Goal: Information Seeking & Learning: Learn about a topic

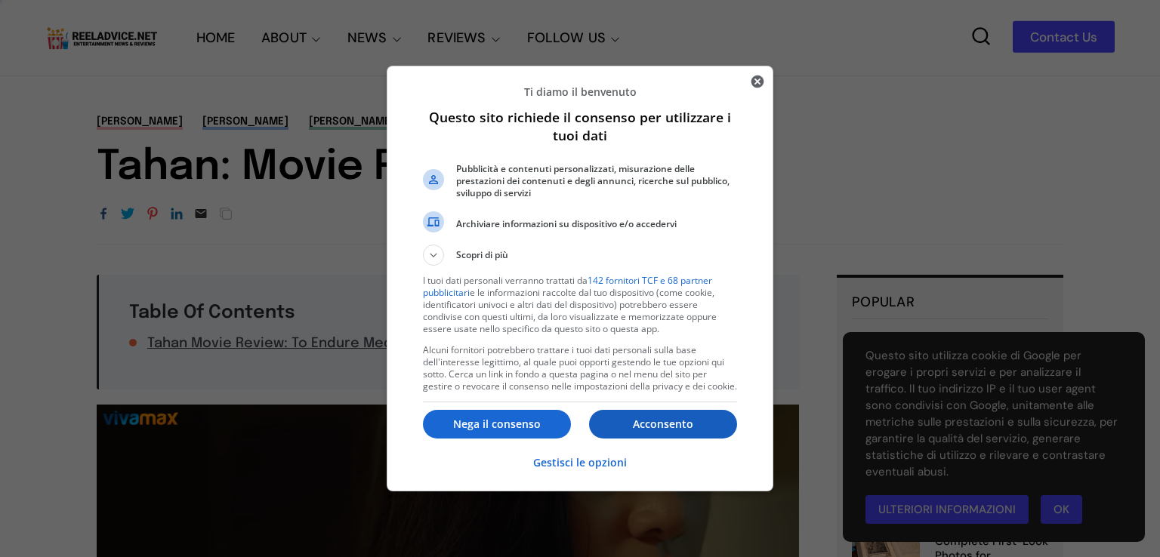
click at [677, 427] on p "Acconsento" at bounding box center [663, 424] width 148 height 15
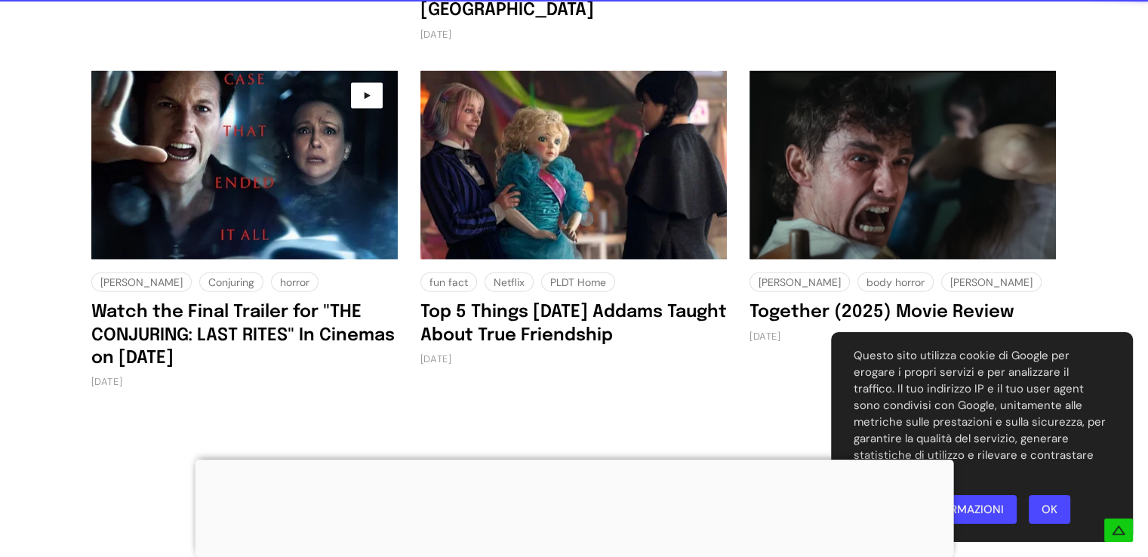
scroll to position [3413, 0]
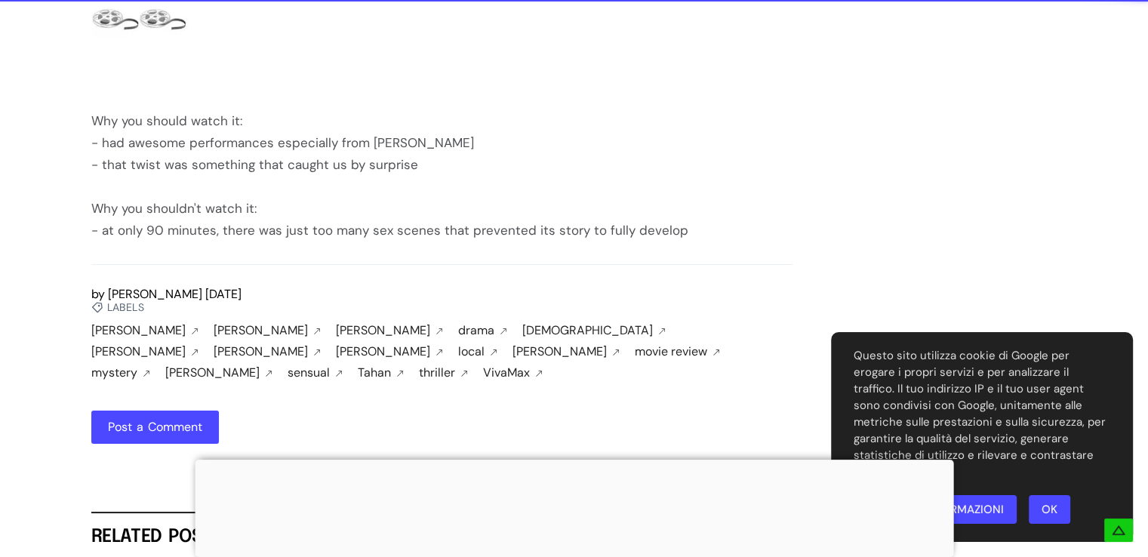
scroll to position [2356, 0]
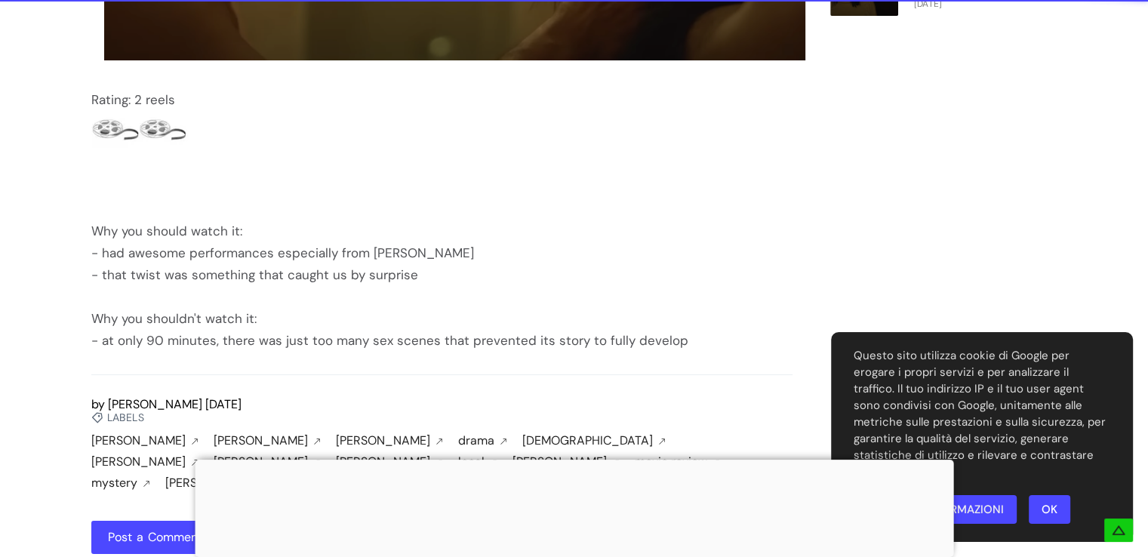
click at [1042, 502] on link "OK" at bounding box center [1050, 509] width 42 height 29
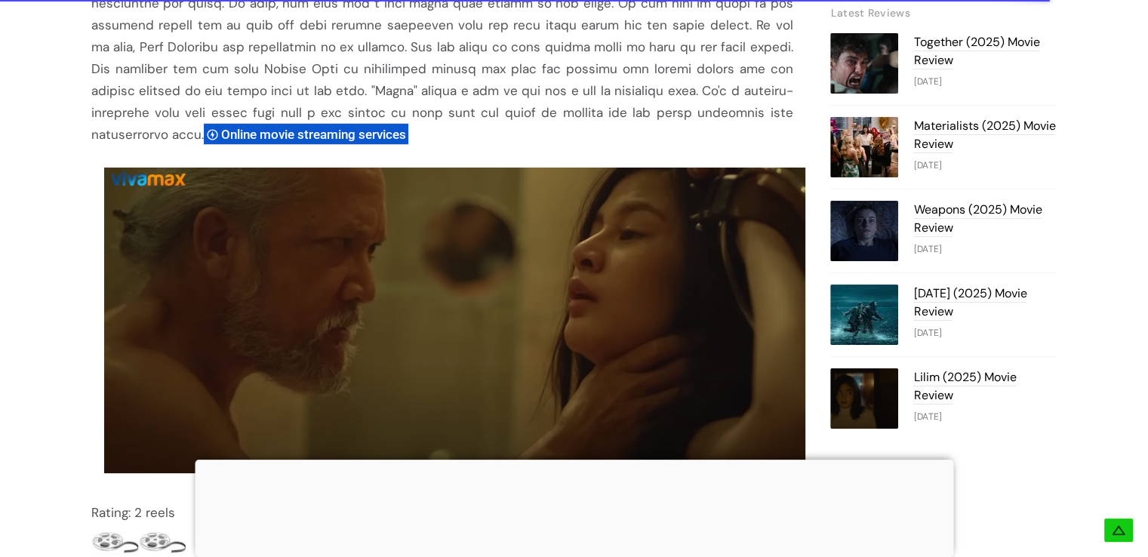
scroll to position [1912, 0]
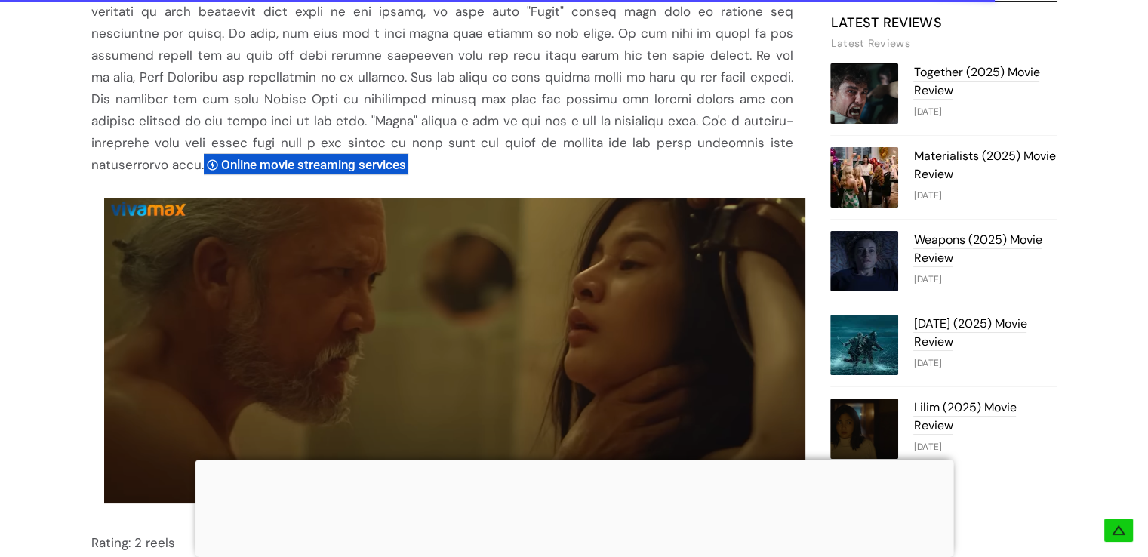
click at [572, 460] on div at bounding box center [574, 460] width 759 height 0
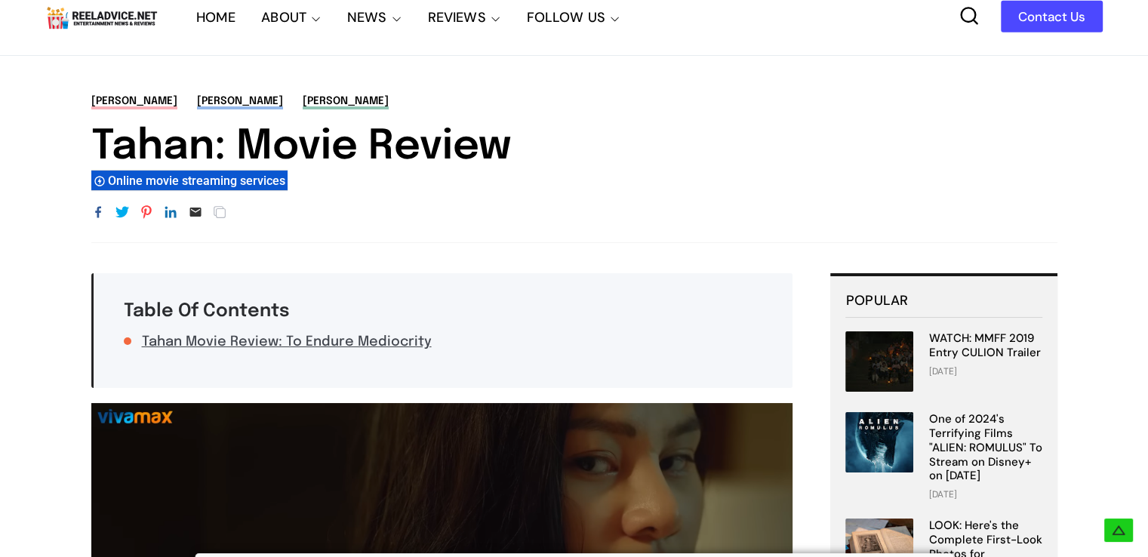
scroll to position [0, 0]
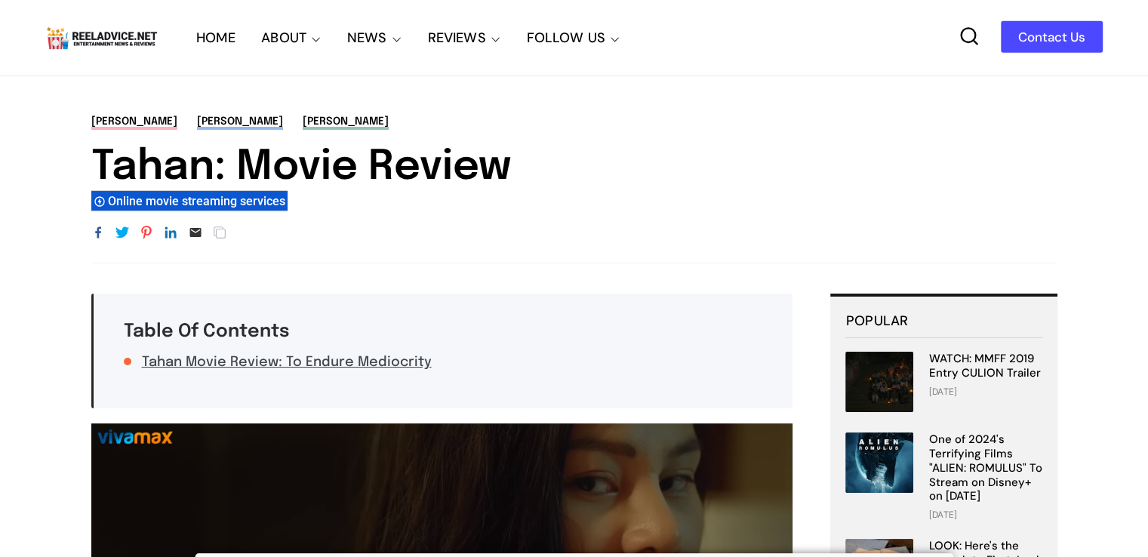
click at [211, 33] on link "HOME" at bounding box center [215, 37] width 39 height 75
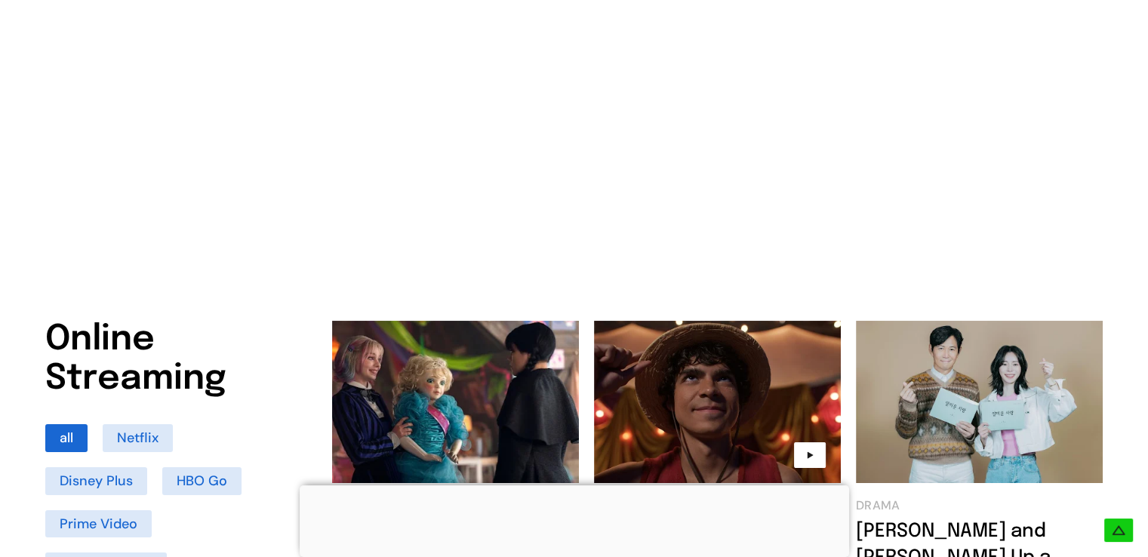
scroll to position [1288, 0]
